Goal: Task Accomplishment & Management: Complete application form

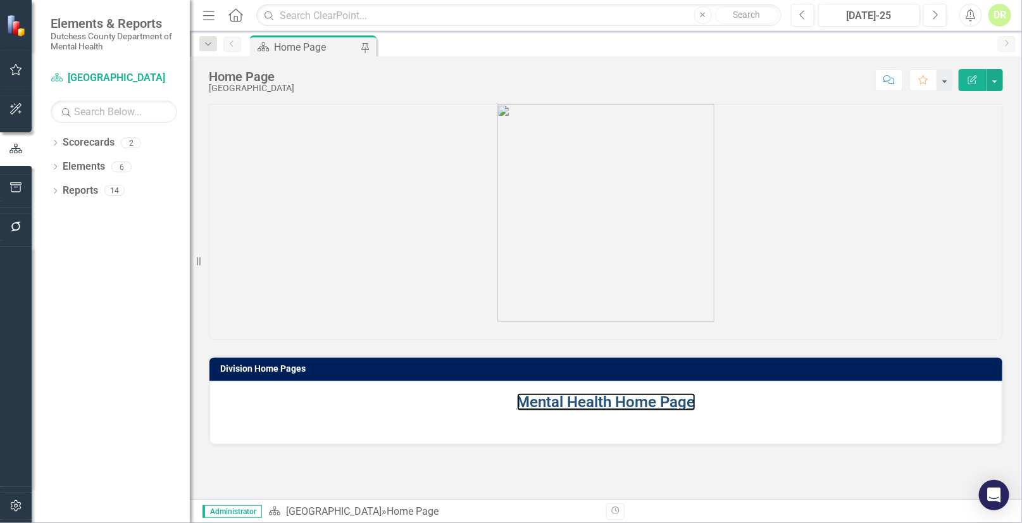
drag, startPoint x: 621, startPoint y: 399, endPoint x: 60, endPoint y: 278, distance: 573.6
click at [621, 399] on link "Mental Health Home Page" at bounding box center [606, 402] width 178 height 18
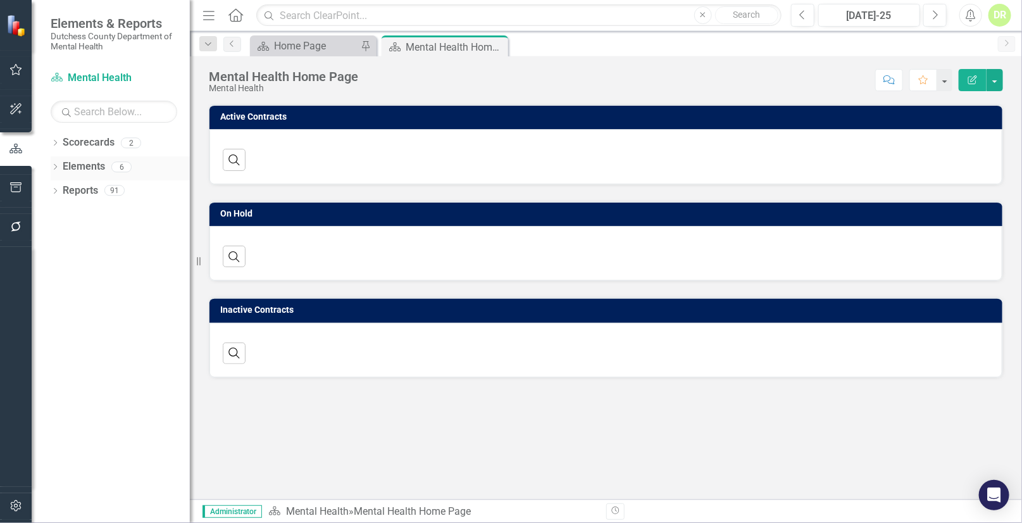
click at [101, 165] on link "Elements" at bounding box center [84, 166] width 42 height 15
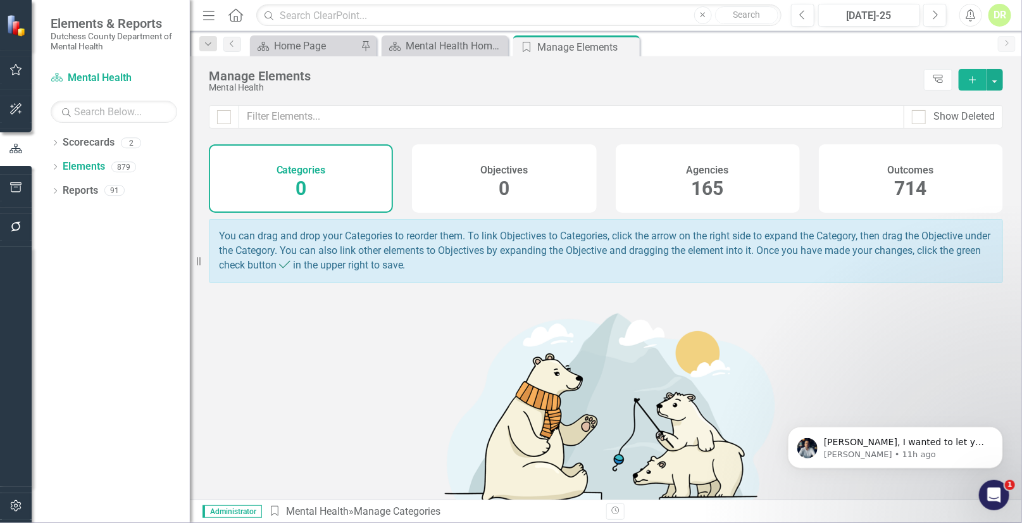
click at [702, 177] on span "165" at bounding box center [708, 188] width 32 height 22
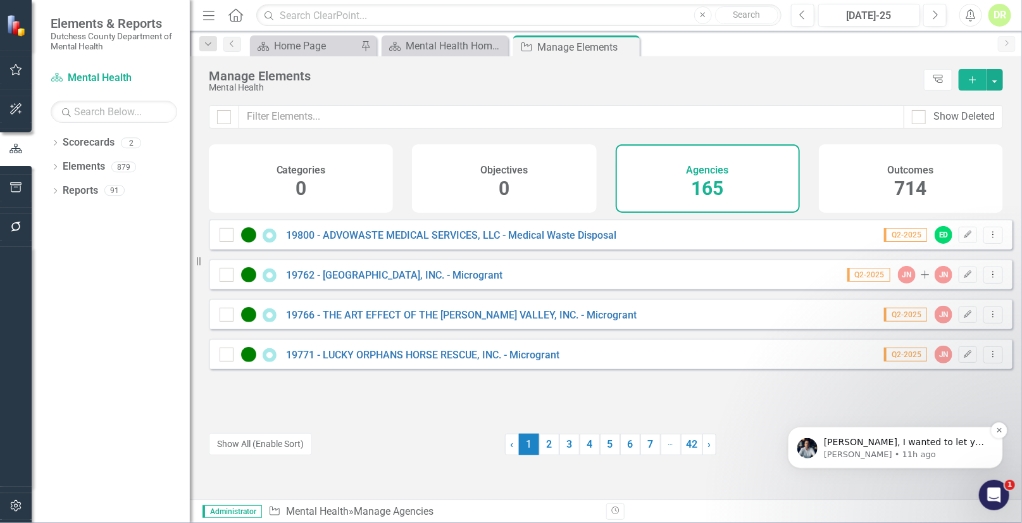
click at [837, 438] on p "[PERSON_NAME], I wanted to let you know that my team assisted me on fixing the …" at bounding box center [904, 441] width 163 height 13
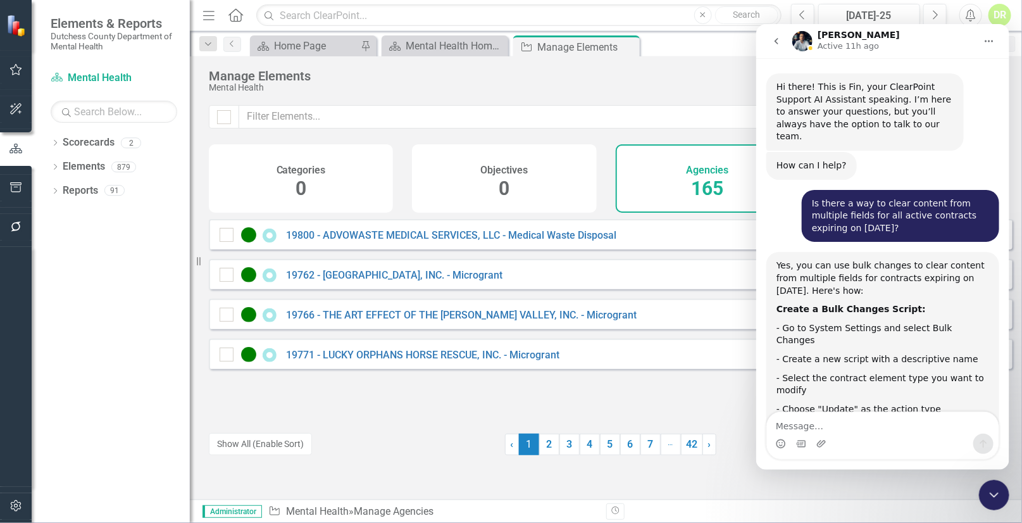
scroll to position [14, 0]
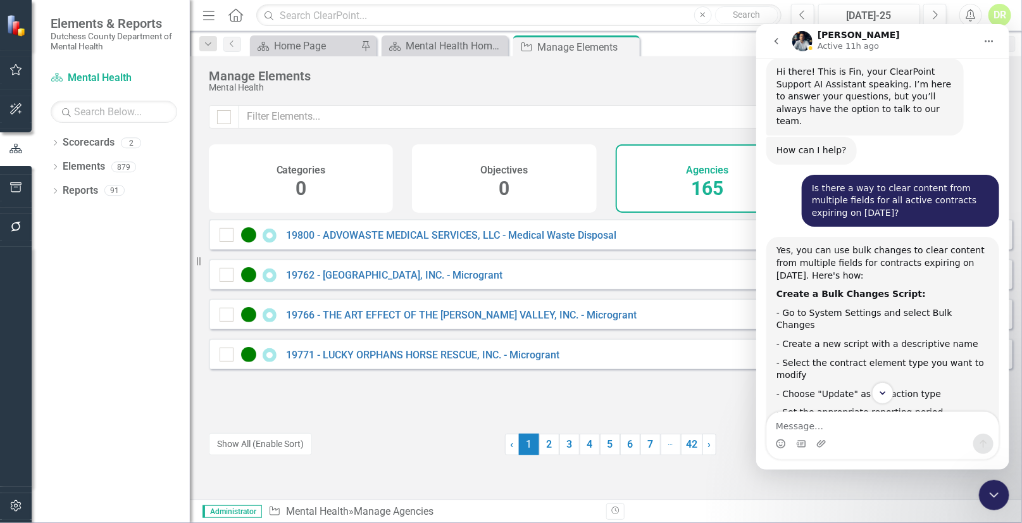
click at [828, 39] on p "Active 11h ago" at bounding box center [847, 45] width 61 height 13
click at [780, 39] on icon "go back" at bounding box center [776, 40] width 10 height 10
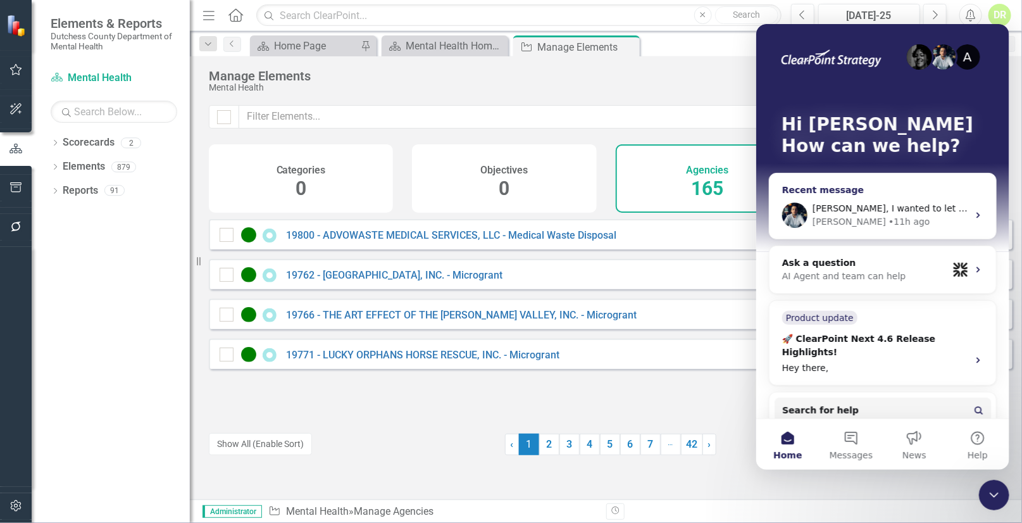
click at [976, 214] on icon "Intercom messenger" at bounding box center [977, 215] width 3 height 6
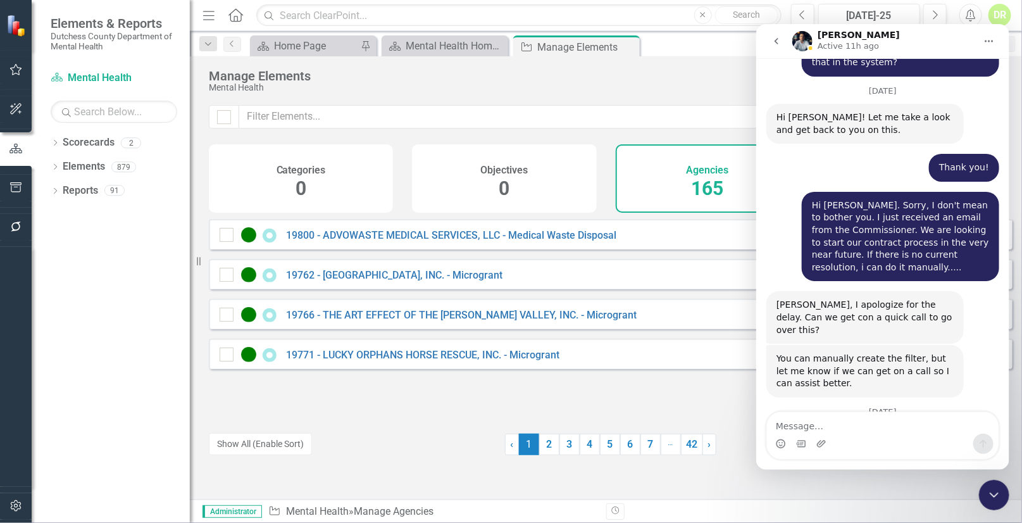
scroll to position [6142, 0]
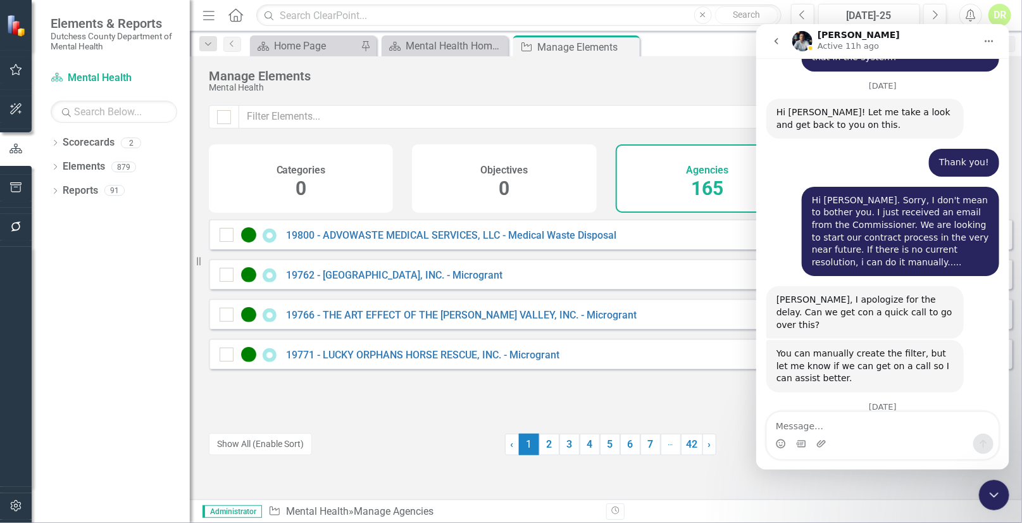
click at [405, 399] on div "19800 - ADVOWASTE MEDICAL SERVICES, LLC - Medical Waste Disposal Q2-2025 ED Edi…" at bounding box center [611, 318] width 804 height 199
drag, startPoint x: 792, startPoint y: 270, endPoint x: 1426, endPoint y: 318, distance: 635.3
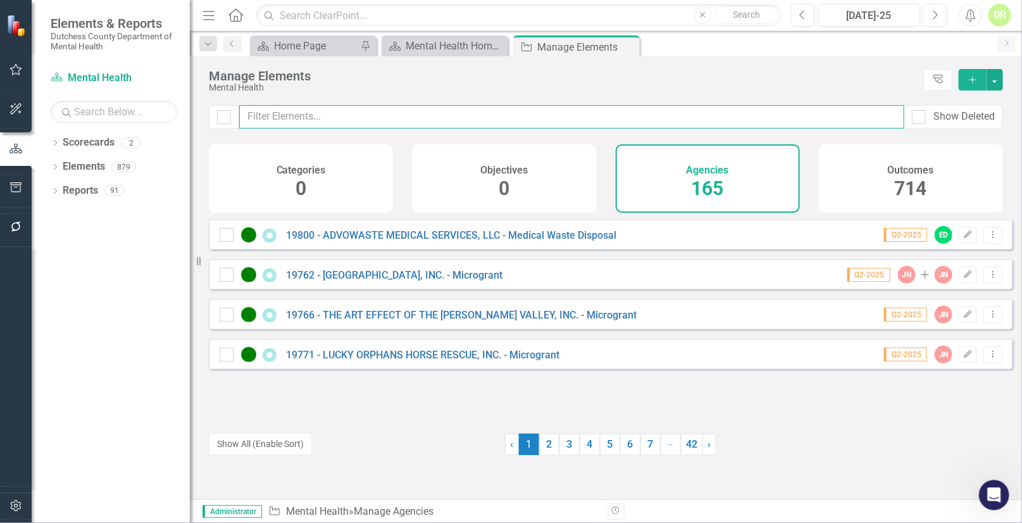
click at [333, 127] on input "text" at bounding box center [571, 116] width 665 height 23
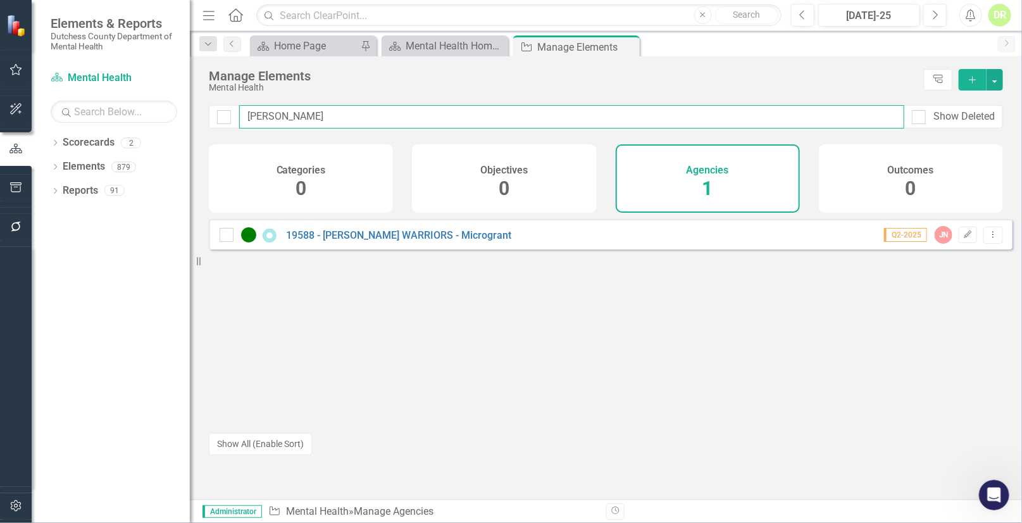
type input "[PERSON_NAME]"
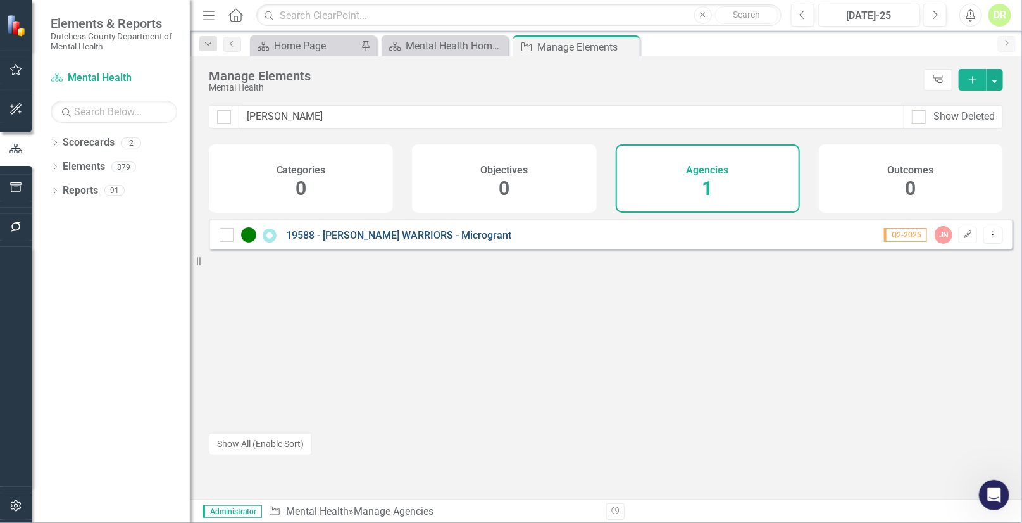
click at [378, 241] on link "19588 - [PERSON_NAME] WARRIORS - Microgrant" at bounding box center [398, 235] width 225 height 12
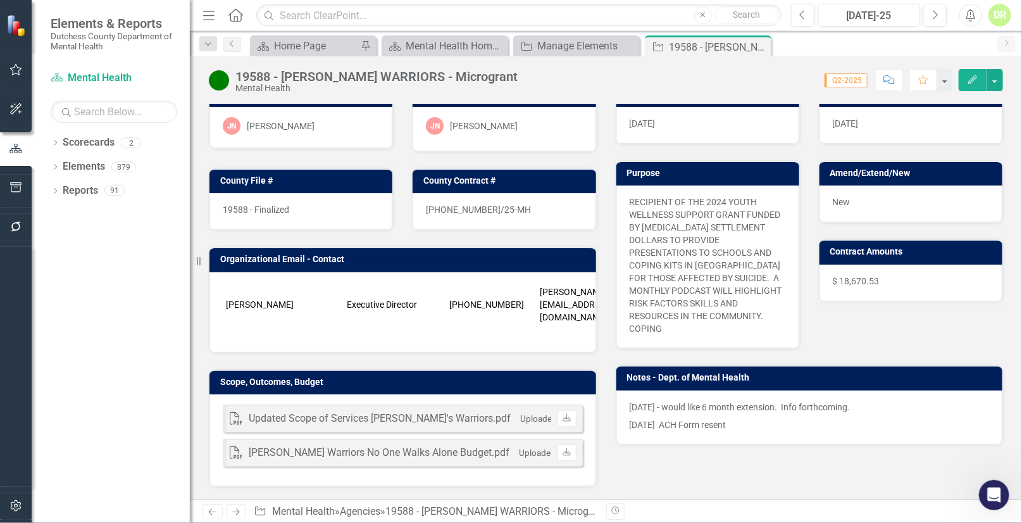
scroll to position [115, 0]
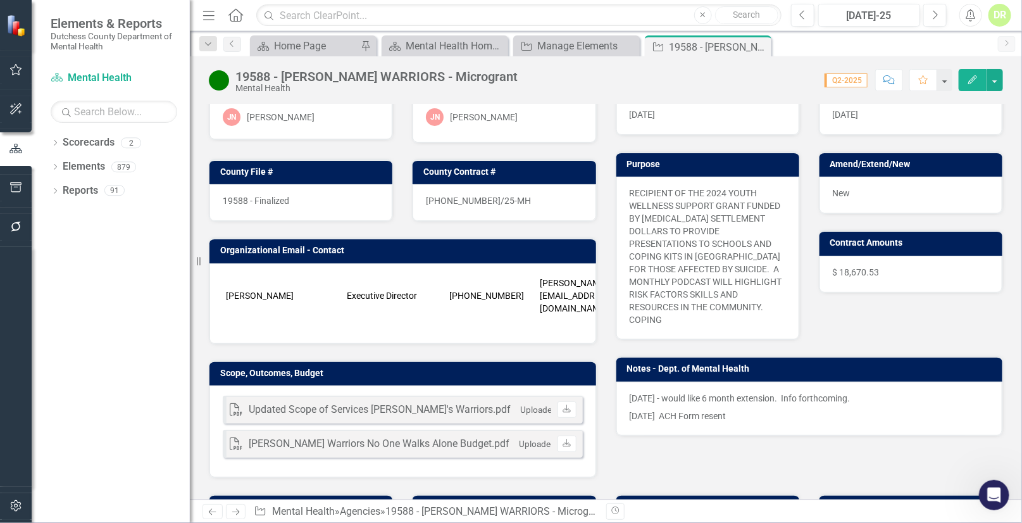
click at [630, 392] on p "[DATE] - would like 6 month extension. Info forthcoming." at bounding box center [810, 399] width 360 height 15
click at [790, 392] on p "[DATE] - would like 6 month extension. Info forthcoming." at bounding box center [810, 399] width 360 height 15
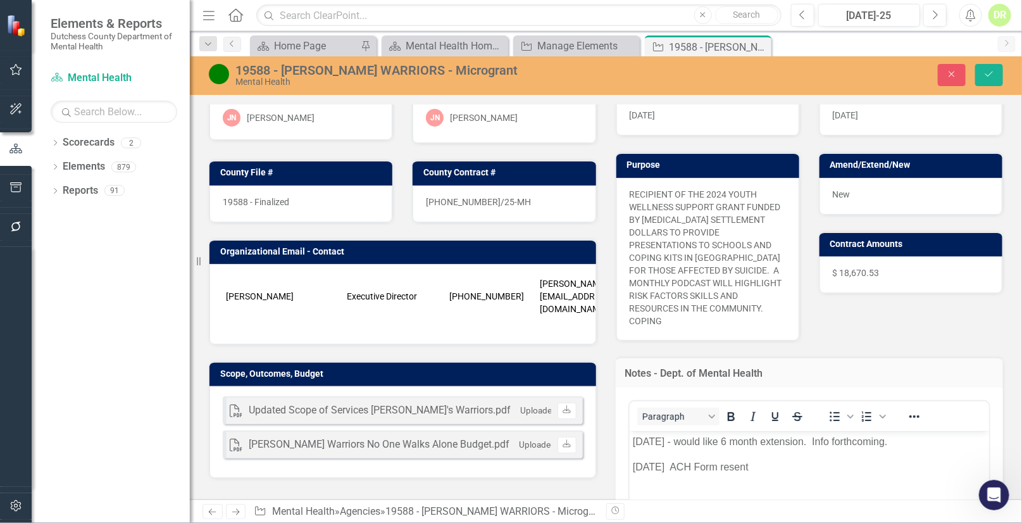
scroll to position [172, 0]
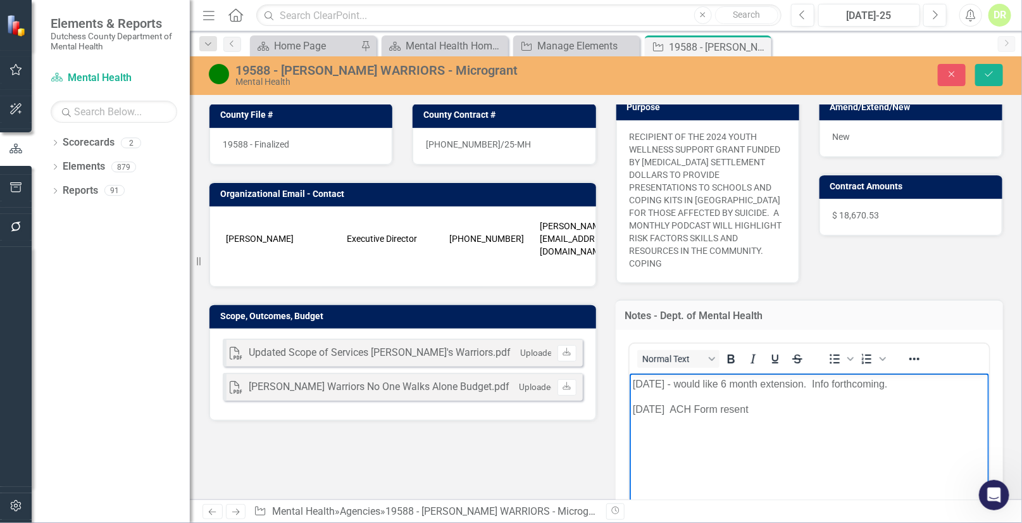
drag, startPoint x: 813, startPoint y: 383, endPoint x: 1536, endPoint y: 690, distance: 786.6
click at [950, 373] on html "[DATE] - would like 6 month extension. Info forthcoming. [DATE] ACH Form resent" at bounding box center [809, 468] width 360 height 190
drag, startPoint x: 675, startPoint y: 382, endPoint x: 718, endPoint y: 384, distance: 42.4
click at [718, 384] on p "[DATE] - would like 6 month extension." at bounding box center [809, 383] width 354 height 15
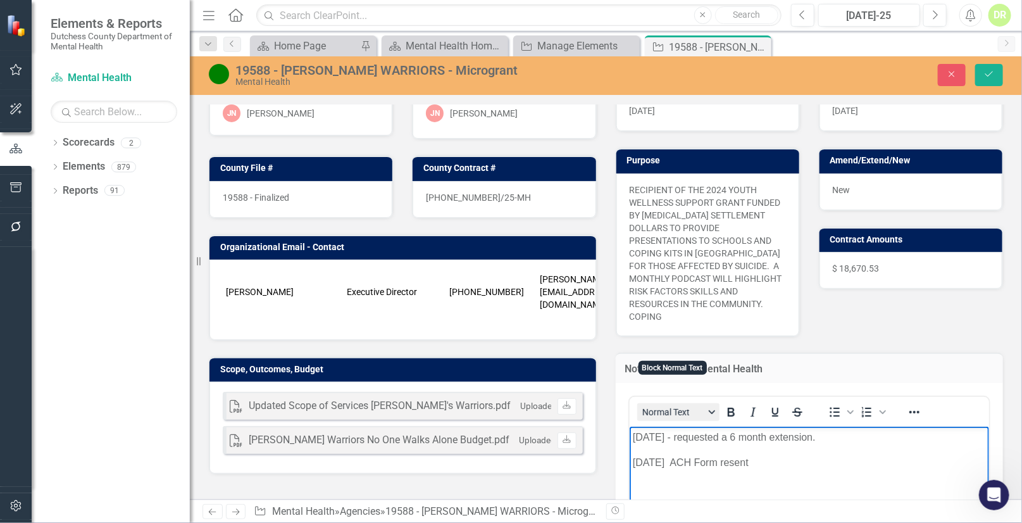
scroll to position [57, 0]
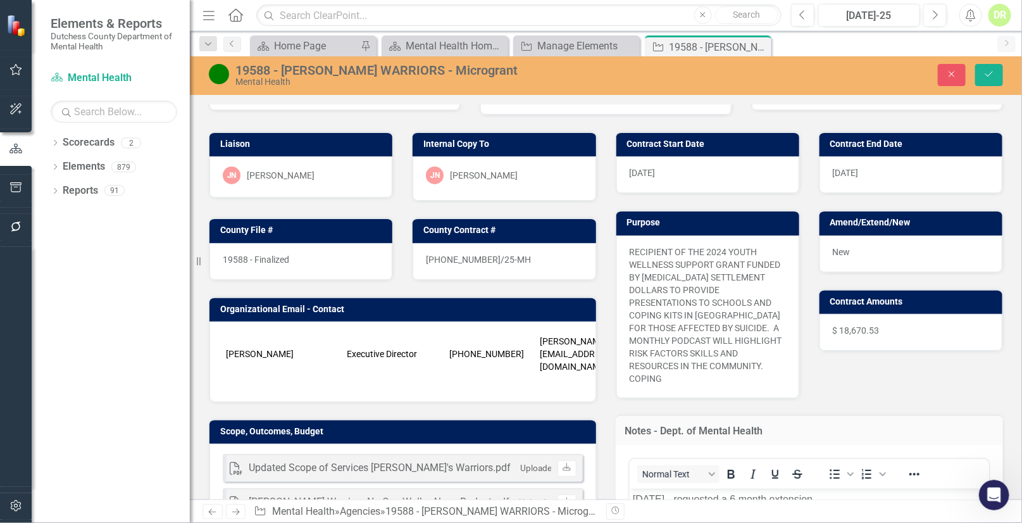
click at [682, 177] on div "[DATE]" at bounding box center [707, 174] width 183 height 37
click at [677, 171] on div "[DATE]" at bounding box center [707, 174] width 183 height 37
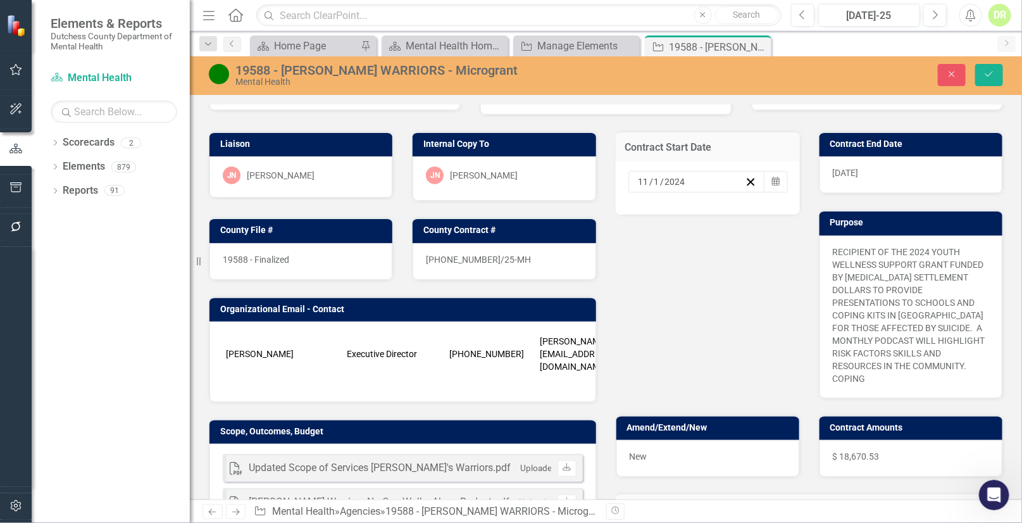
click at [677, 171] on div "[DATE]" at bounding box center [696, 182] width 137 height 22
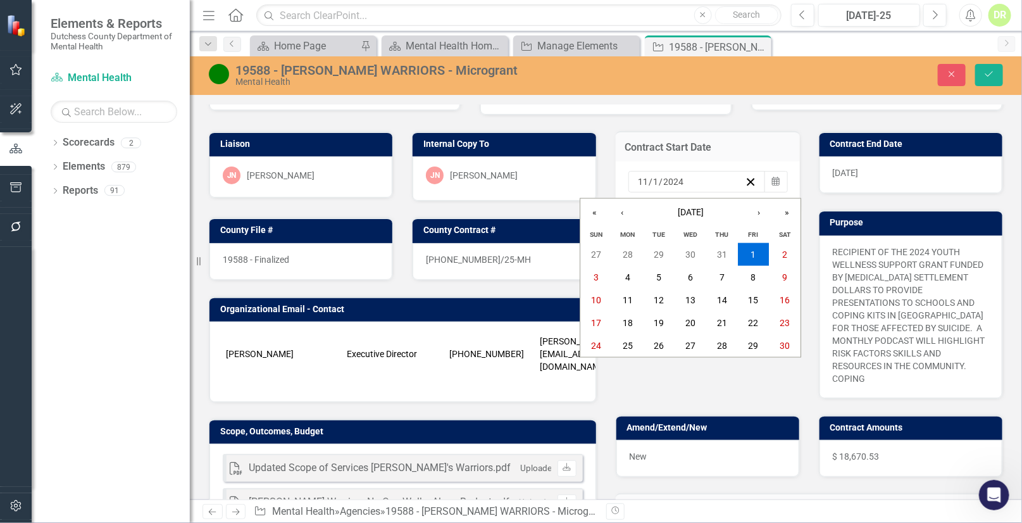
click at [691, 177] on div "[DATE] [DATE]" at bounding box center [691, 181] width 108 height 13
click at [689, 178] on div "[DATE] [DATE]" at bounding box center [691, 181] width 108 height 13
click at [686, 182] on div "[DATE] [DATE]" at bounding box center [691, 181] width 108 height 13
click at [681, 177] on div "[DATE] [DATE]" at bounding box center [691, 181] width 108 height 13
click at [676, 182] on input "2024" at bounding box center [674, 181] width 22 height 13
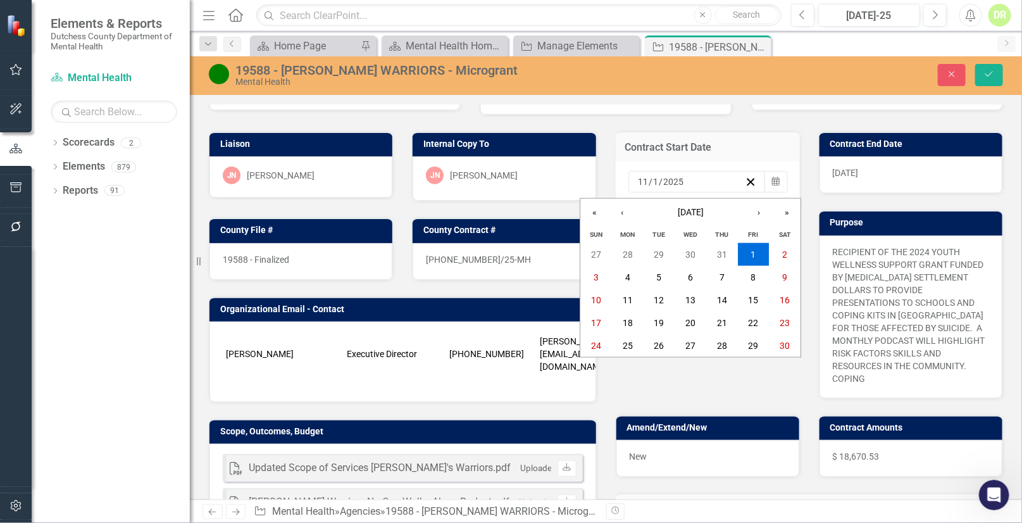
type input "2025"
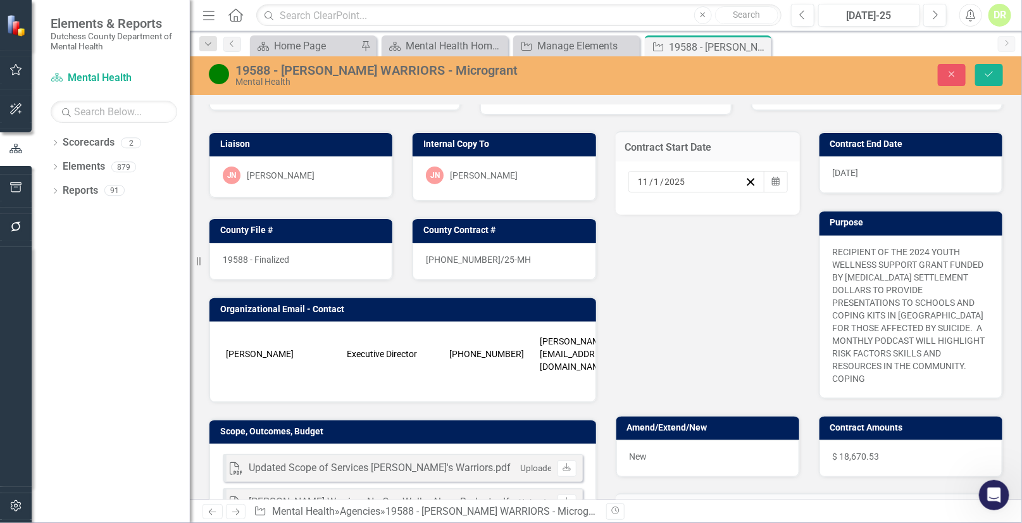
click at [901, 169] on div "[DATE]" at bounding box center [911, 174] width 183 height 37
click at [849, 173] on span "[DATE]" at bounding box center [846, 173] width 26 height 10
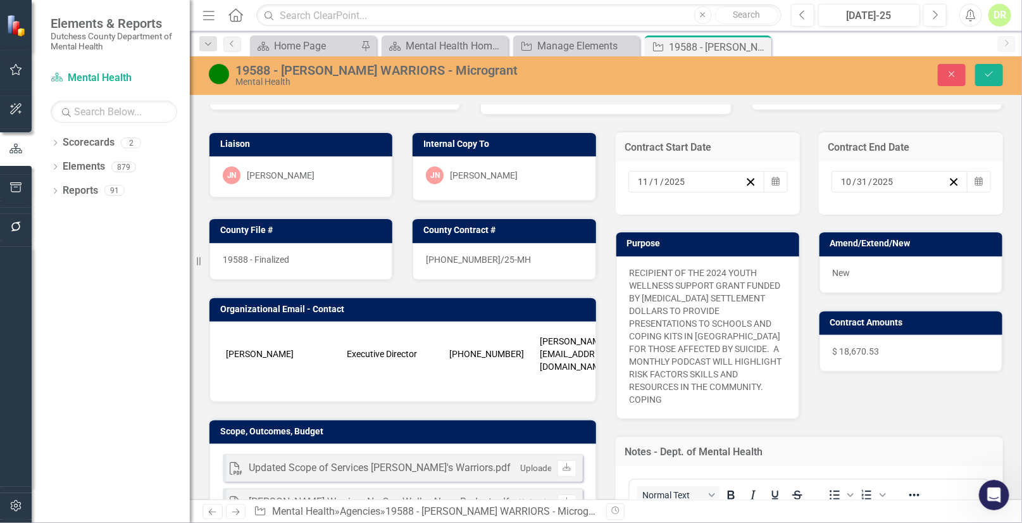
click at [841, 177] on input "10" at bounding box center [847, 181] width 12 height 13
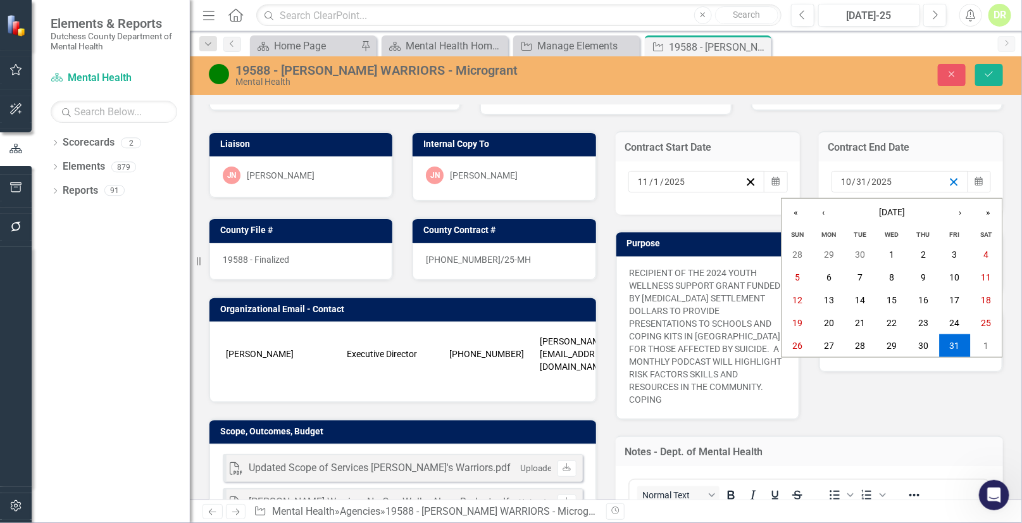
click at [950, 178] on line "button" at bounding box center [953, 181] width 7 height 7
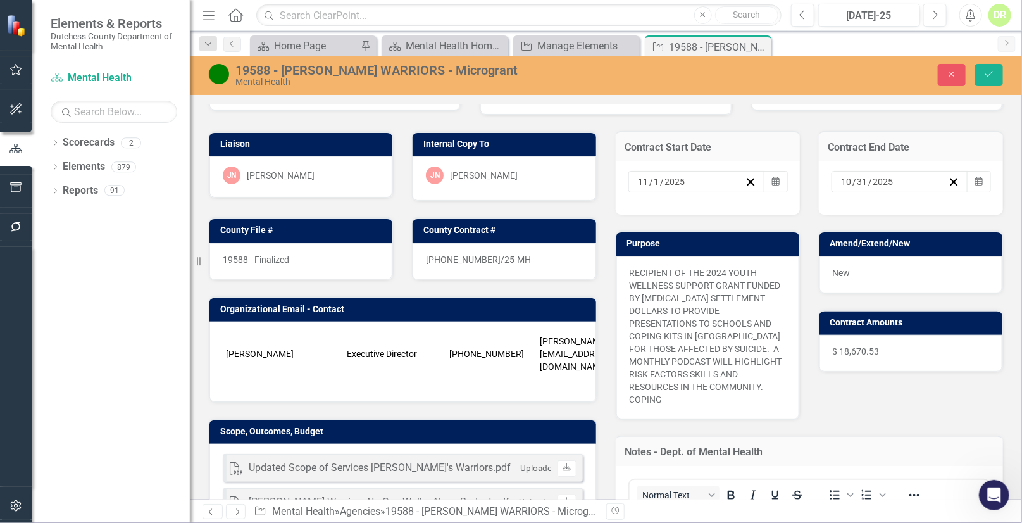
click at [841, 182] on input "10" at bounding box center [847, 181] width 12 height 13
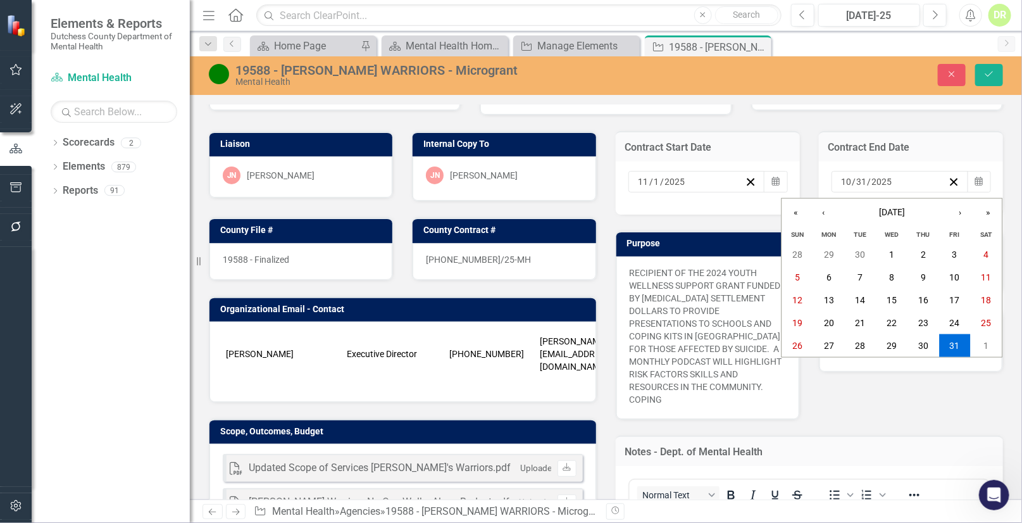
click at [841, 182] on input "10" at bounding box center [846, 181] width 11 height 13
type input "05"
type input "2026"
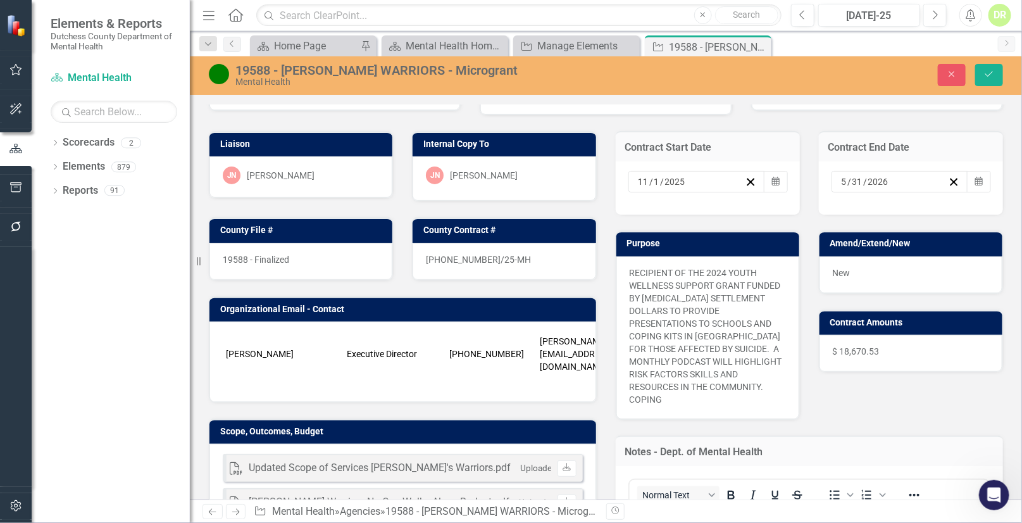
click at [513, 247] on div "[PHONE_NUMBER]/25-MH" at bounding box center [504, 261] width 183 height 37
click at [507, 258] on div "[PHONE_NUMBER]/25-MH" at bounding box center [504, 261] width 183 height 37
click at [506, 258] on div "[PHONE_NUMBER]/25-MH" at bounding box center [504, 261] width 183 height 37
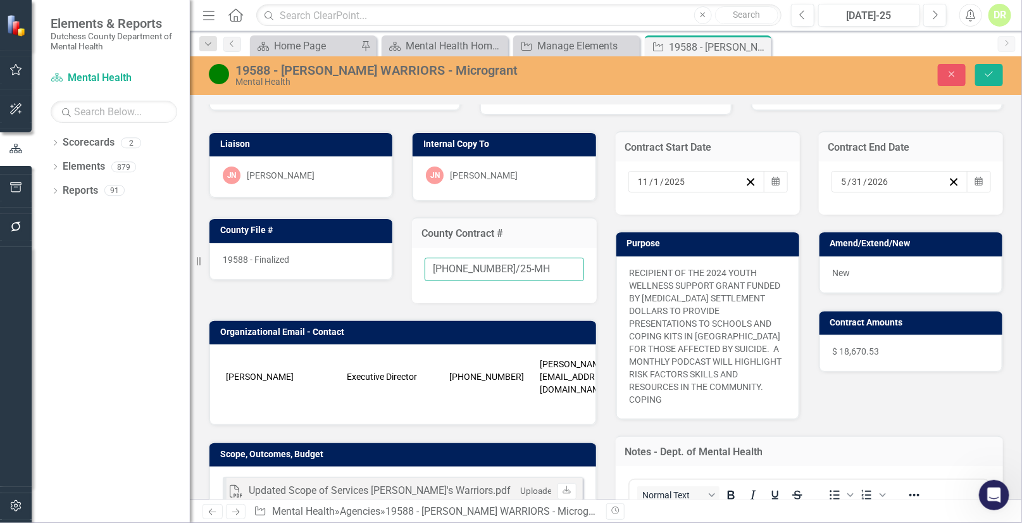
click at [523, 270] on input "[PHONE_NUMBER]/25-MH" at bounding box center [504, 269] width 159 height 23
type input "[PHONE_NUMBER]/25-MH-A1"
click at [892, 275] on div "New" at bounding box center [911, 274] width 183 height 37
click at [891, 274] on div "New" at bounding box center [911, 274] width 183 height 37
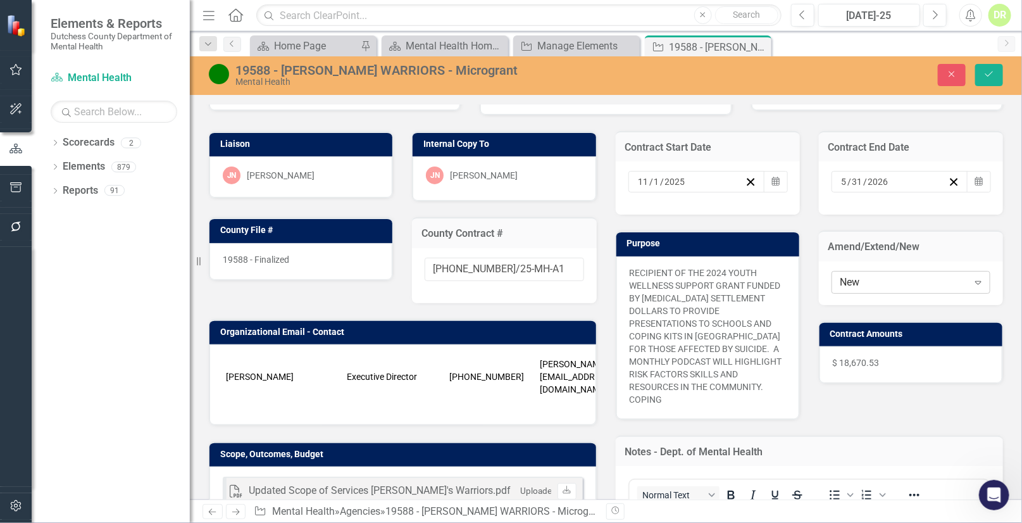
click at [898, 275] on div "New" at bounding box center [904, 282] width 128 height 15
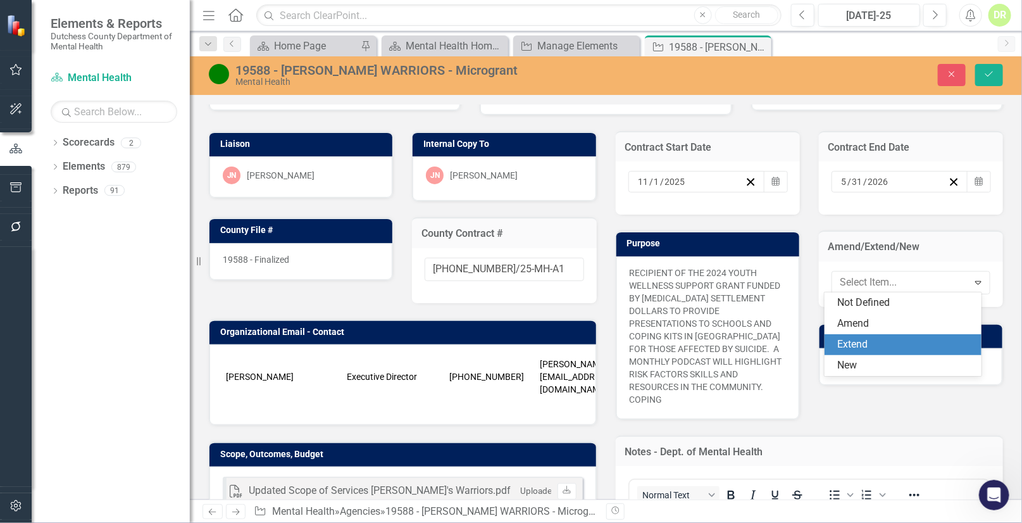
click at [868, 339] on div "Extend" at bounding box center [905, 344] width 137 height 15
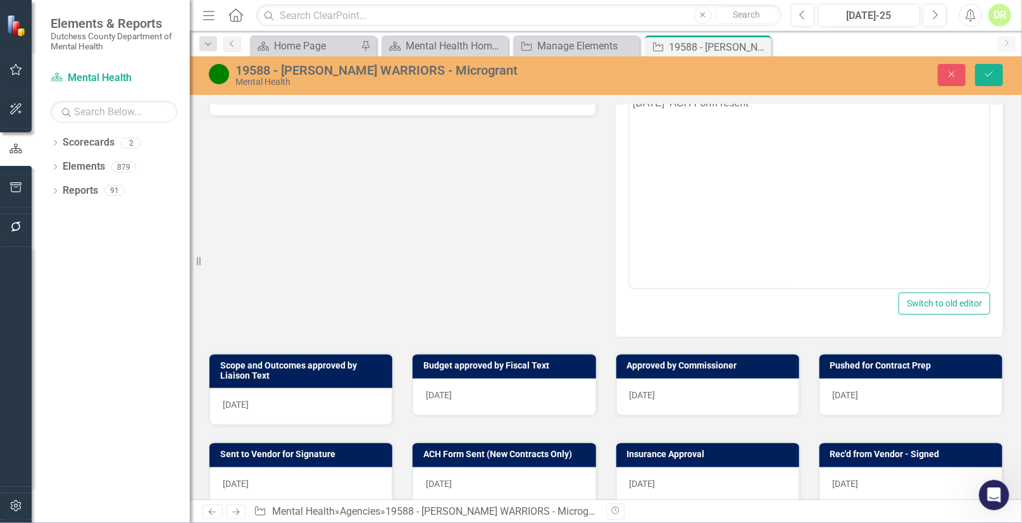
scroll to position [518, 0]
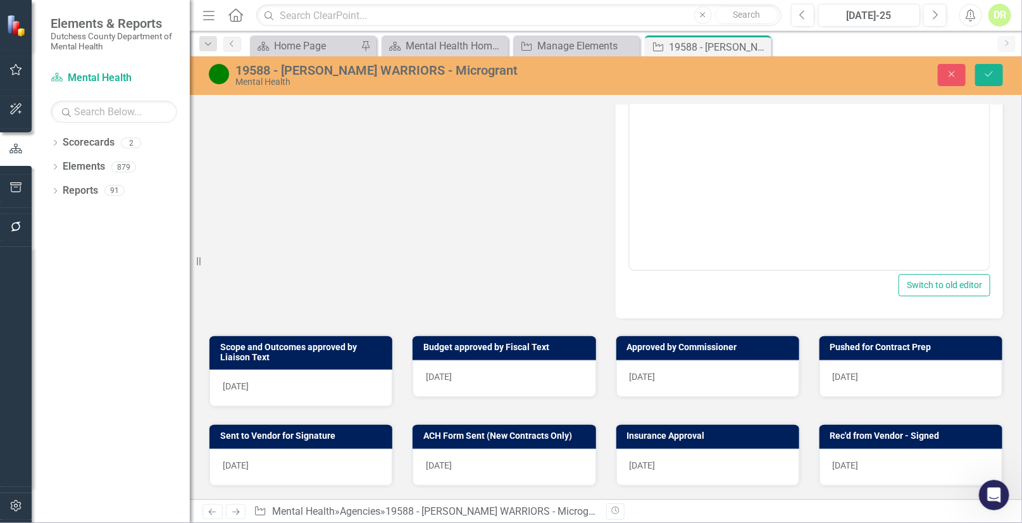
click at [287, 376] on div "[DATE]" at bounding box center [300, 388] width 183 height 37
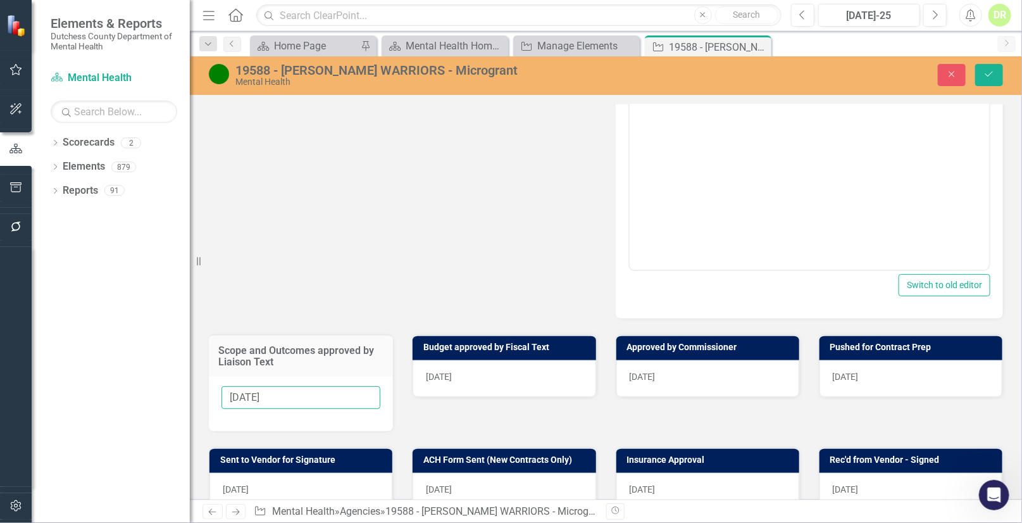
click at [325, 386] on input "[DATE]" at bounding box center [300, 397] width 159 height 23
drag, startPoint x: 297, startPoint y: 378, endPoint x: 69, endPoint y: 377, distance: 227.8
click at [73, 387] on div "Elements & Reports Dutchess County Department of Mental Health Scorecard Mental…" at bounding box center [511, 261] width 1022 height 523
click at [509, 361] on div "[DATE]" at bounding box center [504, 378] width 183 height 37
click at [508, 361] on div "[DATE]" at bounding box center [504, 378] width 183 height 37
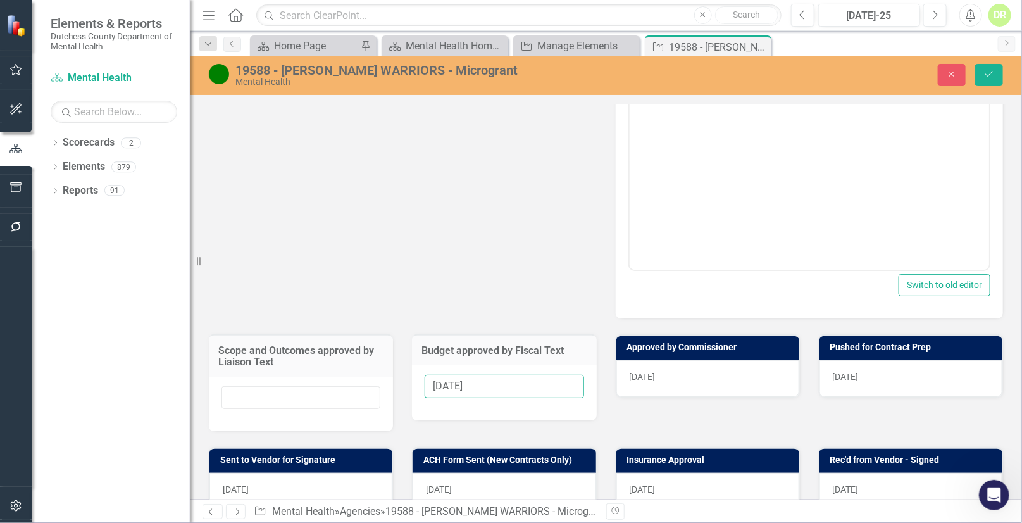
drag, startPoint x: 504, startPoint y: 370, endPoint x: 498, endPoint y: 365, distance: 8.1
click at [503, 375] on input "[DATE]" at bounding box center [504, 386] width 159 height 23
drag, startPoint x: 485, startPoint y: 370, endPoint x: 342, endPoint y: 360, distance: 144.0
click at [365, 373] on div "Scope and Outcomes approved by Liaison Text Budget approved by Fiscal Text [DAT…" at bounding box center [605, 374] width 813 height 113
click at [685, 360] on div "[DATE]" at bounding box center [707, 378] width 183 height 37
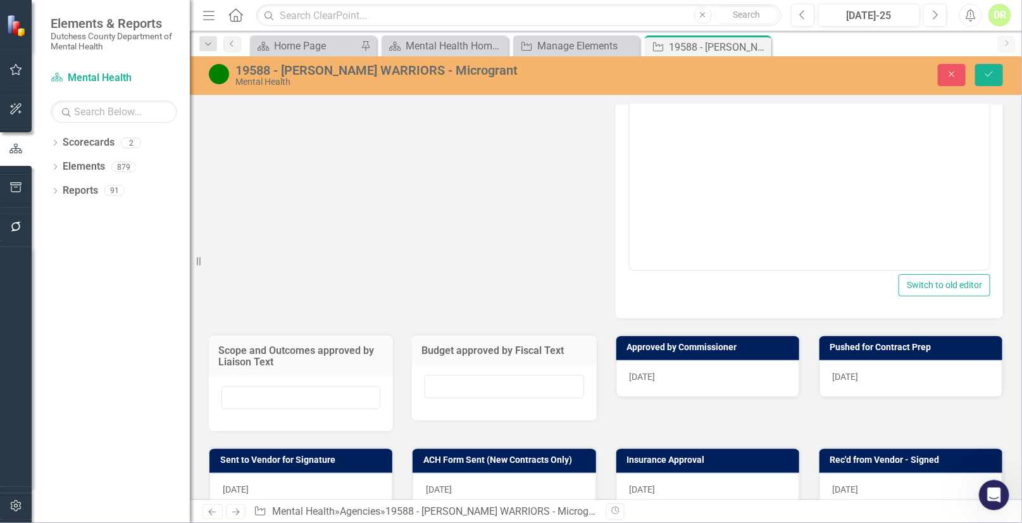
click at [685, 360] on div "[DATE]" at bounding box center [707, 378] width 183 height 37
click at [692, 368] on div "[DATE]" at bounding box center [707, 378] width 183 height 37
click at [690, 365] on div "[DATE]" at bounding box center [707, 378] width 183 height 37
click at [686, 361] on div "[DATE]" at bounding box center [707, 378] width 183 height 37
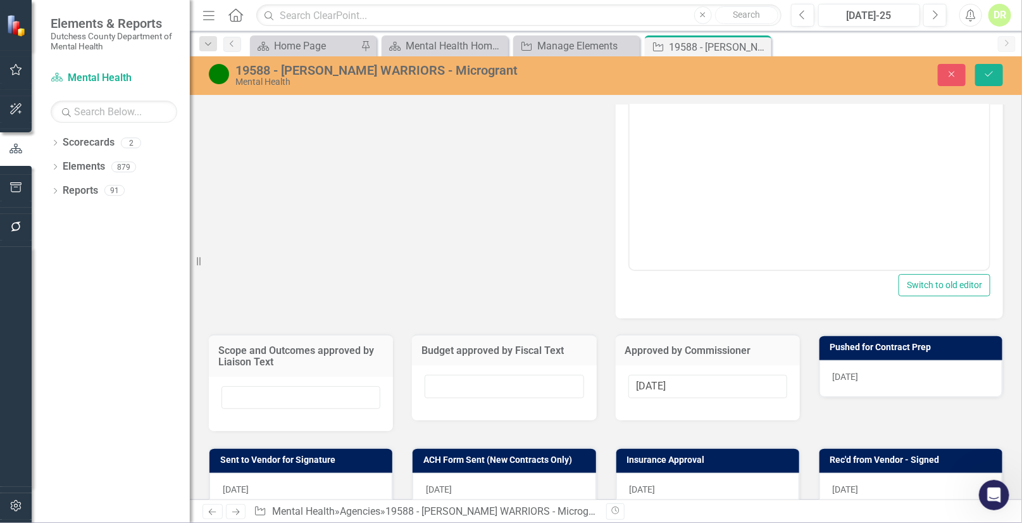
click at [686, 375] on input "[DATE]" at bounding box center [707, 386] width 159 height 23
click at [866, 361] on div "[DATE]" at bounding box center [911, 378] width 183 height 37
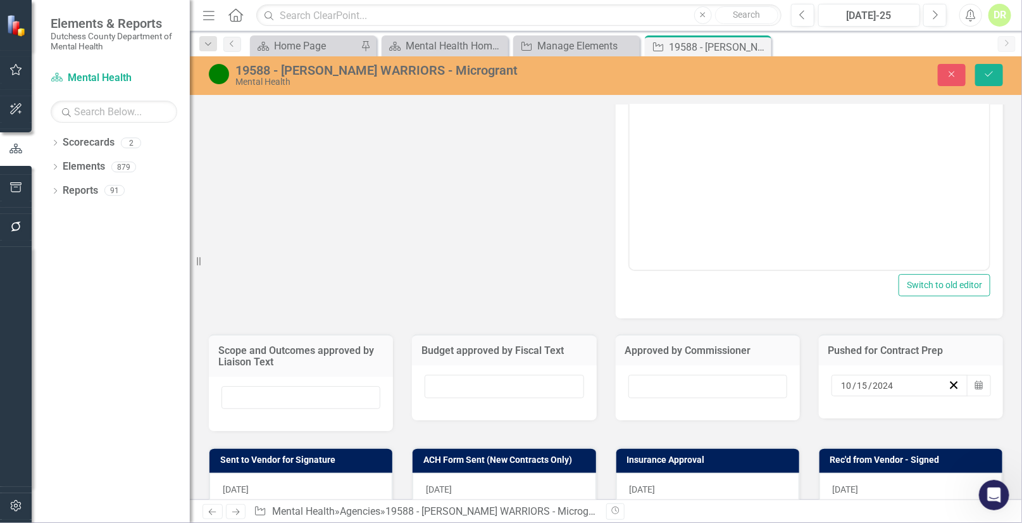
drag, startPoint x: 899, startPoint y: 371, endPoint x: 821, endPoint y: 372, distance: 77.8
click at [821, 372] on div "[DATE] Calendar" at bounding box center [911, 391] width 184 height 53
click at [948, 379] on icon "button" at bounding box center [954, 385] width 12 height 12
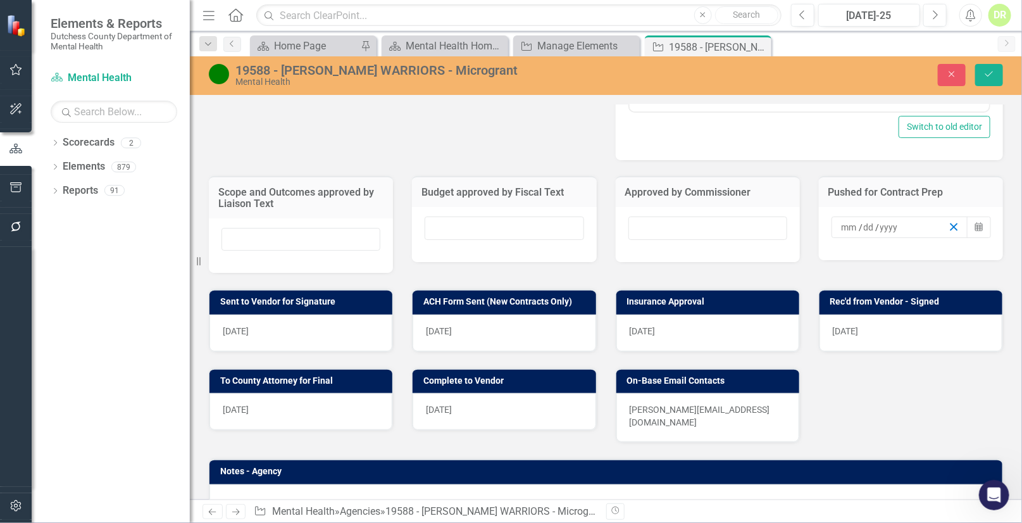
scroll to position [690, 0]
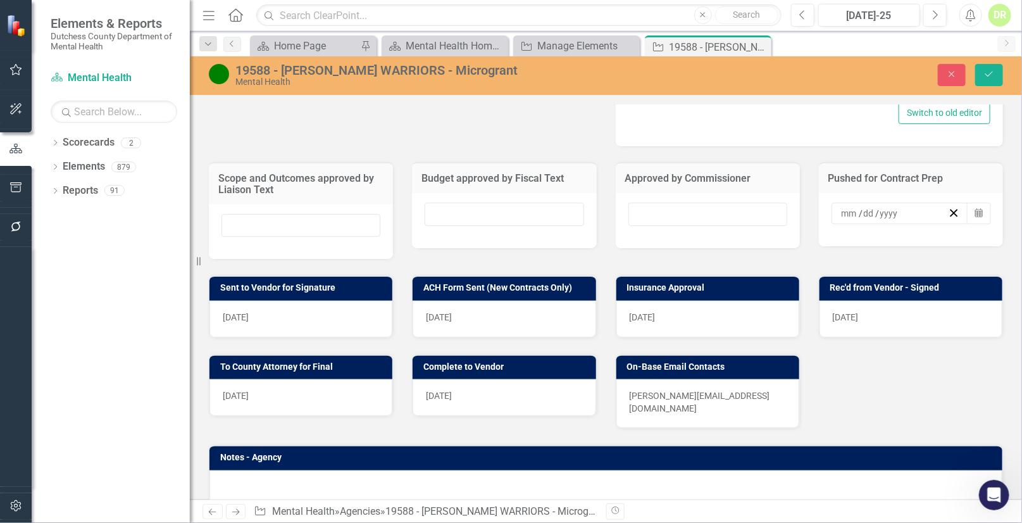
click at [278, 309] on div "[DATE]" at bounding box center [300, 319] width 183 height 37
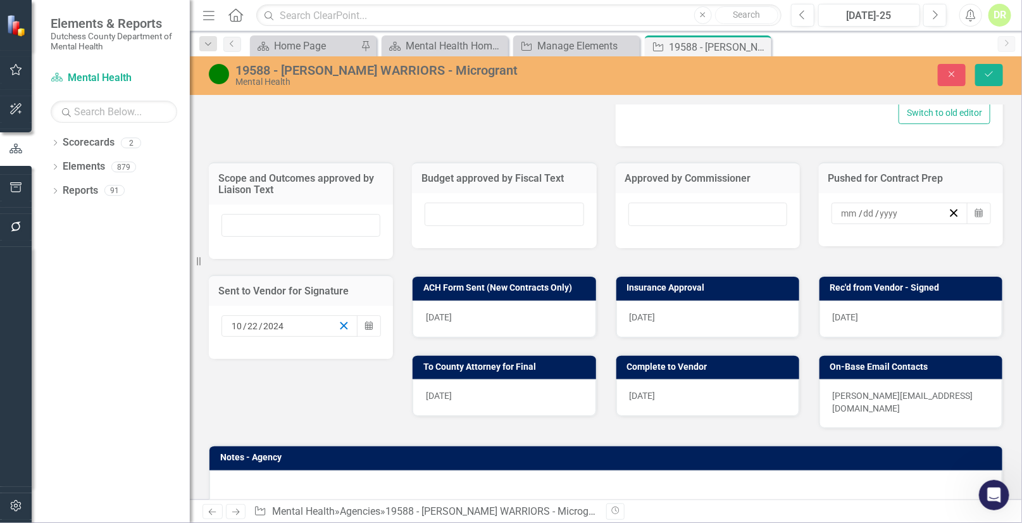
drag, startPoint x: 341, startPoint y: 308, endPoint x: 459, endPoint y: 309, distance: 117.7
click at [342, 320] on icon "button" at bounding box center [344, 326] width 12 height 12
click at [471, 301] on div "[DATE]" at bounding box center [504, 319] width 183 height 37
click at [630, 312] on span "[DATE]" at bounding box center [643, 317] width 26 height 10
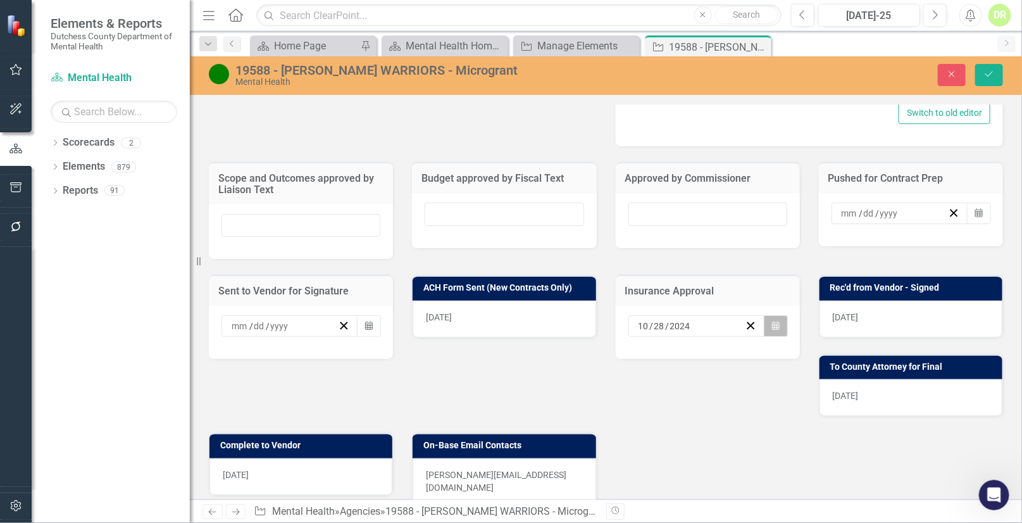
click at [772, 321] on icon "Calendar" at bounding box center [776, 325] width 8 height 9
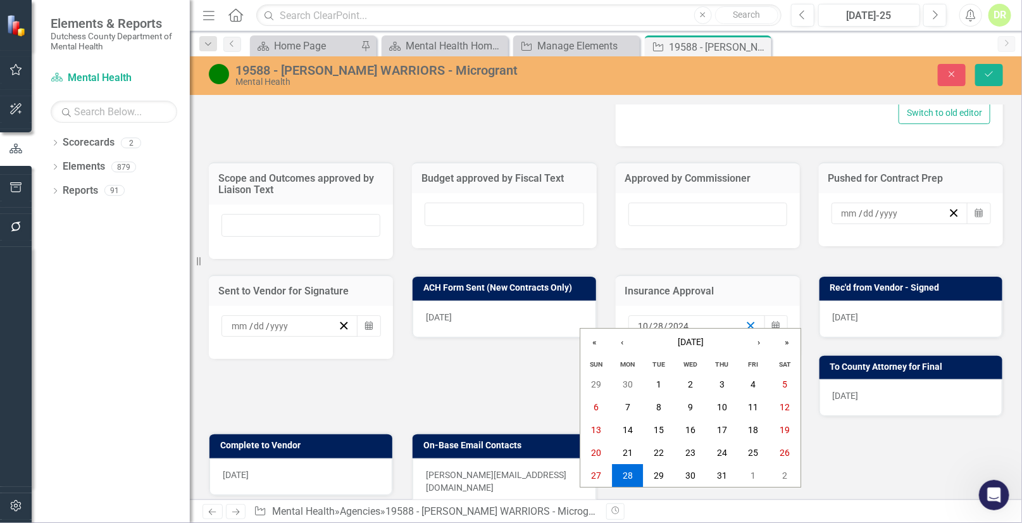
click at [747, 322] on line "button" at bounding box center [750, 325] width 7 height 7
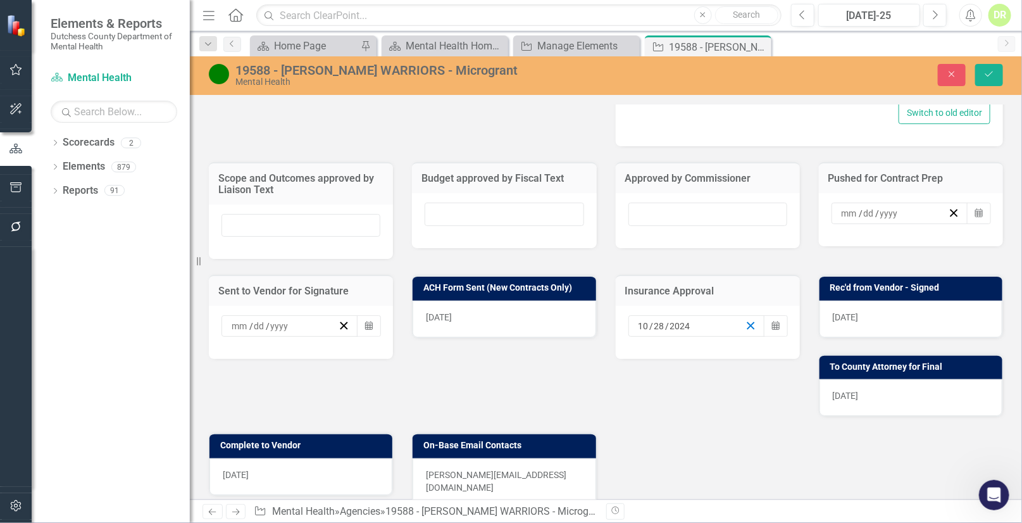
click at [745, 320] on icon "button" at bounding box center [751, 326] width 12 height 12
click at [845, 312] on span "[DATE]" at bounding box center [846, 317] width 26 height 10
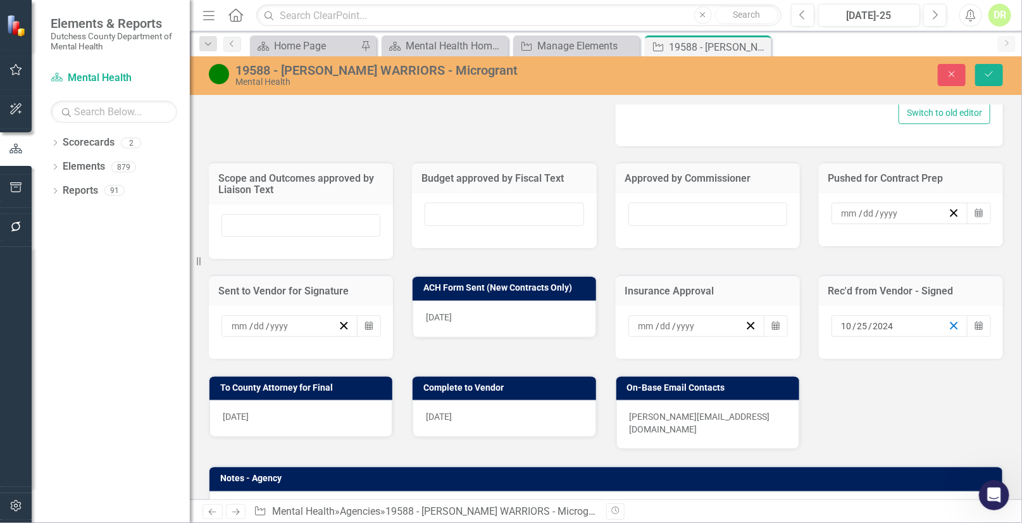
click at [950, 322] on line "button" at bounding box center [953, 325] width 7 height 7
click at [301, 408] on div "[DATE]" at bounding box center [300, 418] width 183 height 37
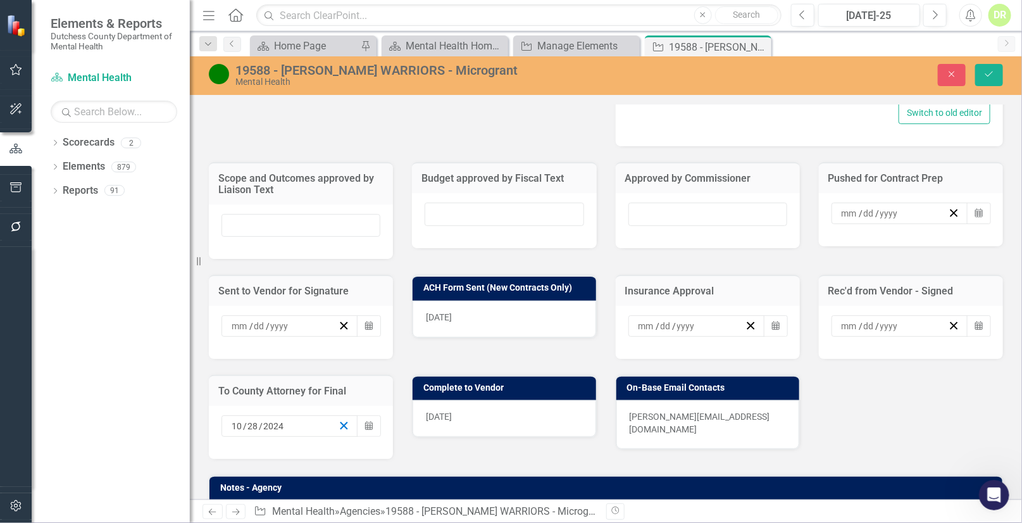
click at [344, 422] on line "button" at bounding box center [343, 425] width 7 height 7
click at [507, 411] on div "[DATE]" at bounding box center [504, 418] width 183 height 37
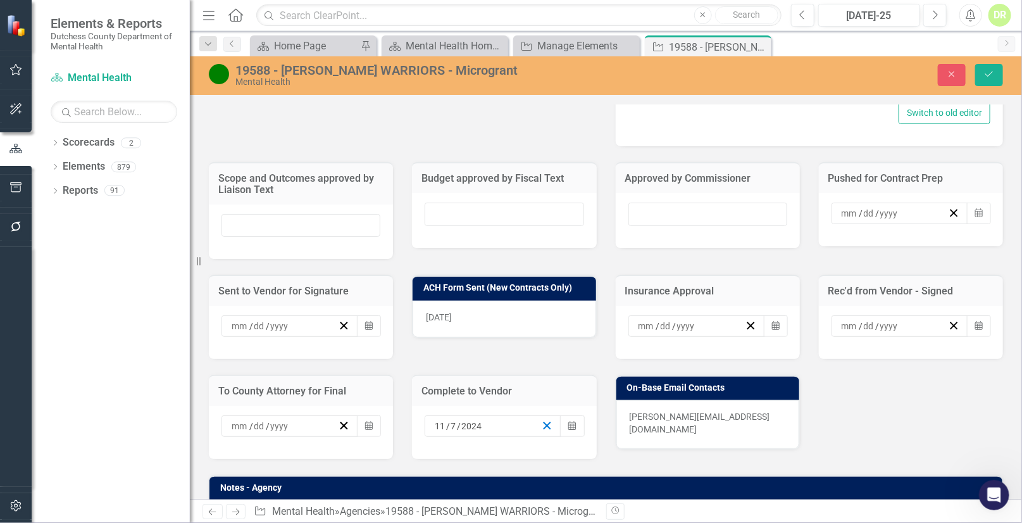
click at [544, 422] on line "button" at bounding box center [547, 425] width 7 height 7
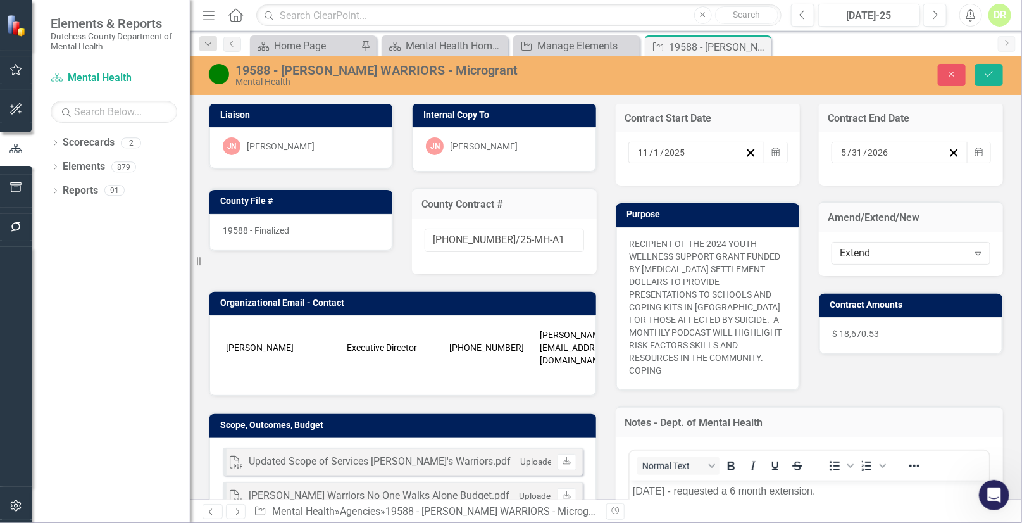
scroll to position [170, 0]
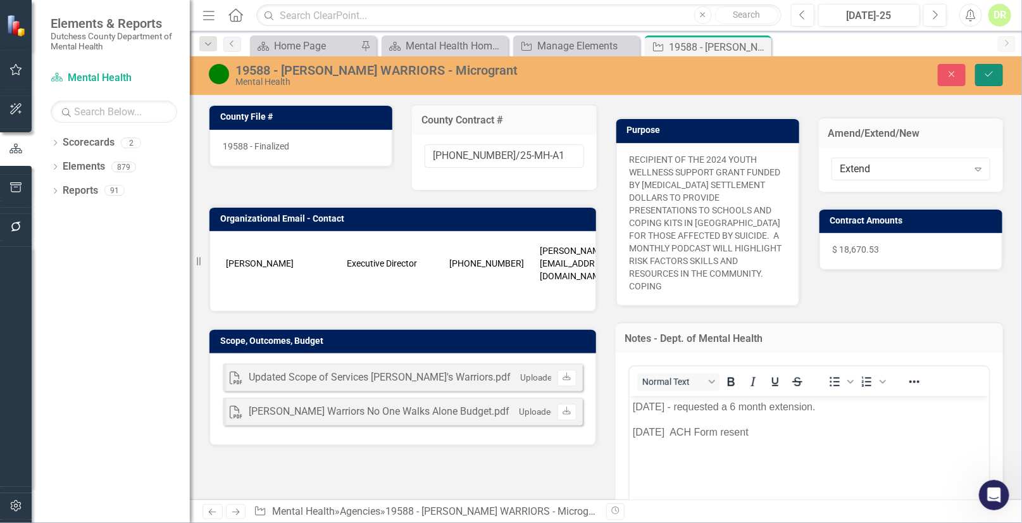
click at [987, 75] on icon "Save" at bounding box center [988, 74] width 11 height 9
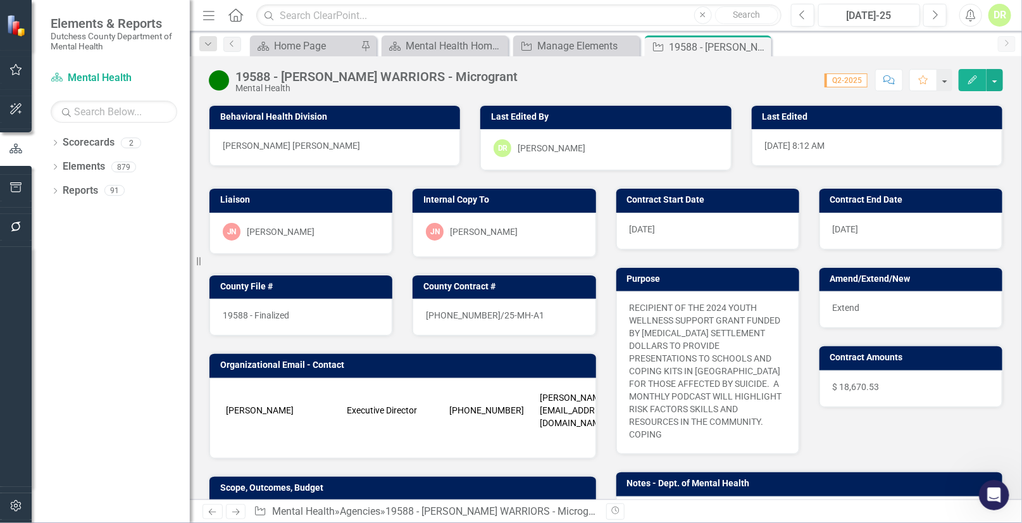
click at [326, 316] on div "19588 - Finalized" at bounding box center [300, 317] width 183 height 37
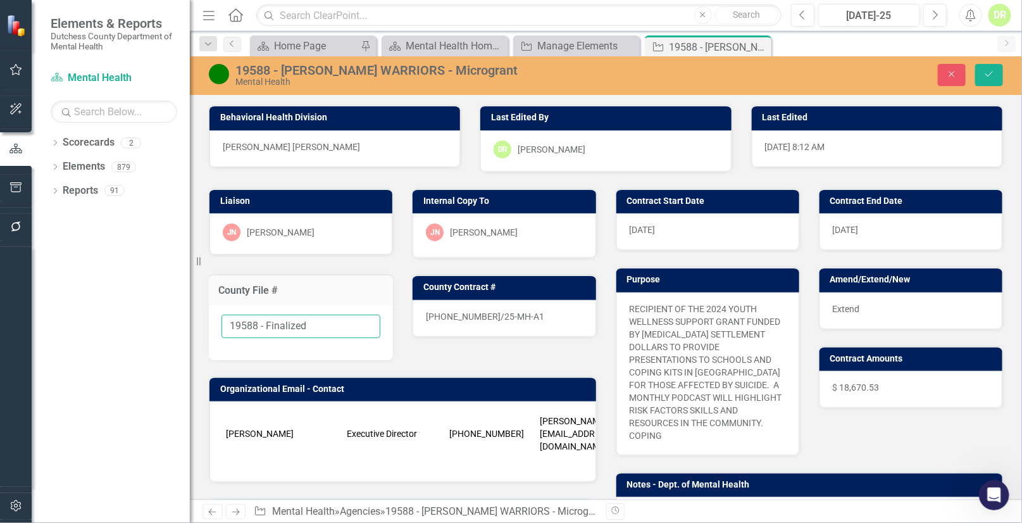
drag, startPoint x: 317, startPoint y: 326, endPoint x: 259, endPoint y: 328, distance: 58.3
click at [259, 328] on input "19588 - Finalized" at bounding box center [300, 326] width 159 height 23
type input "19588"
click at [994, 69] on button "Save" at bounding box center [989, 75] width 28 height 22
